Goal: Task Accomplishment & Management: Use online tool/utility

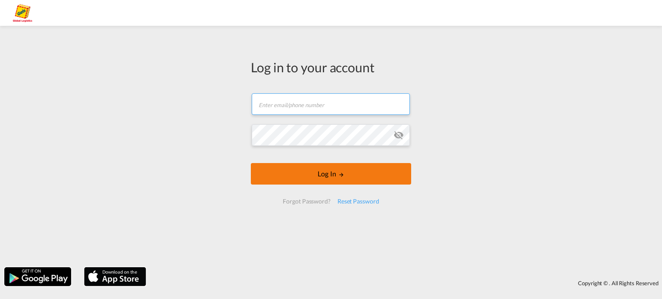
type input "marta.heinrich@geis-group.de"
click at [337, 176] on button "Log In" at bounding box center [331, 174] width 160 height 22
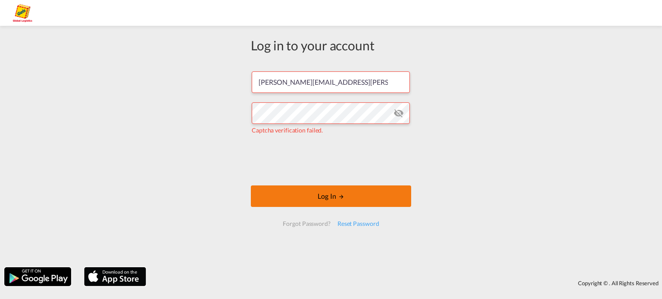
click at [326, 199] on button "Log In" at bounding box center [331, 197] width 160 height 22
click at [330, 196] on button "Log In" at bounding box center [331, 197] width 160 height 22
